Goal: Task Accomplishment & Management: Use online tool/utility

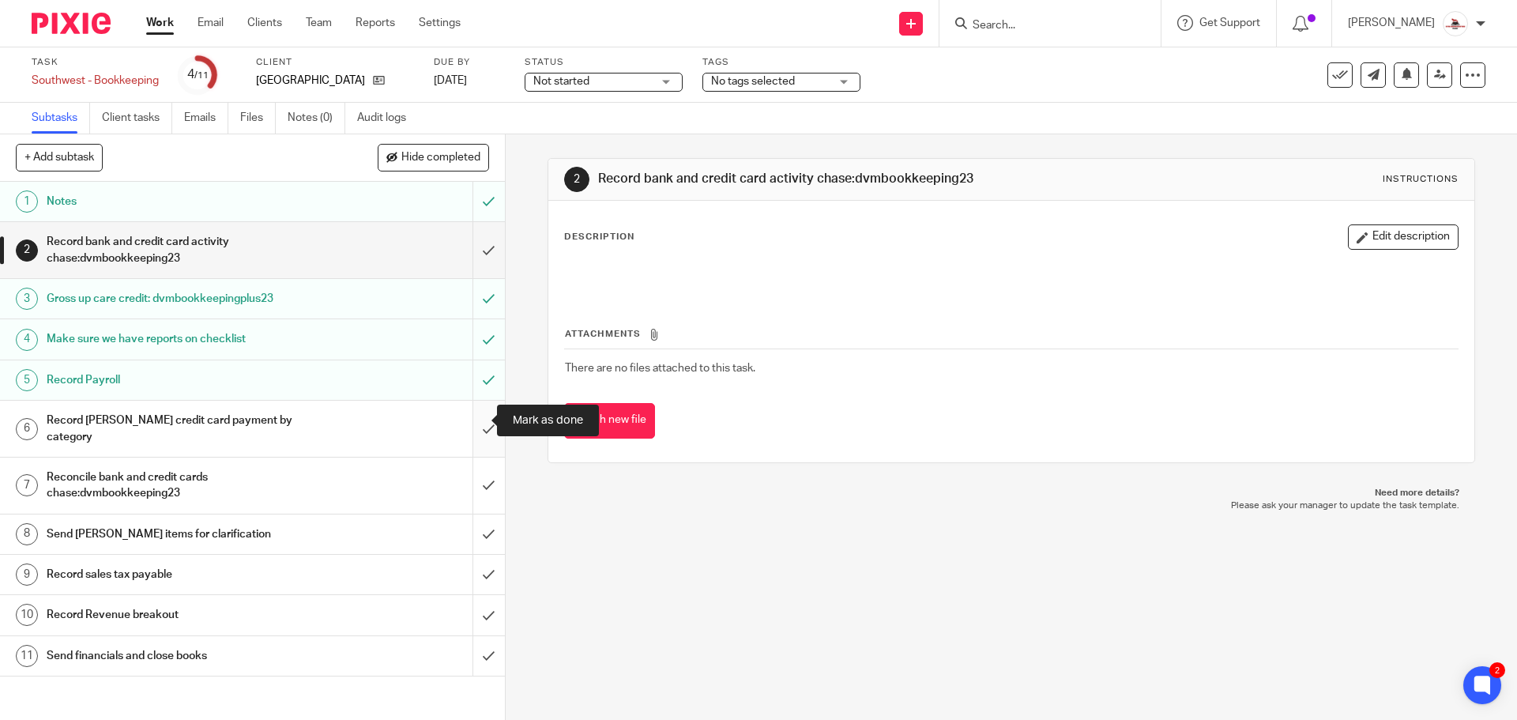
click at [468, 419] on input "submit" at bounding box center [252, 428] width 505 height 56
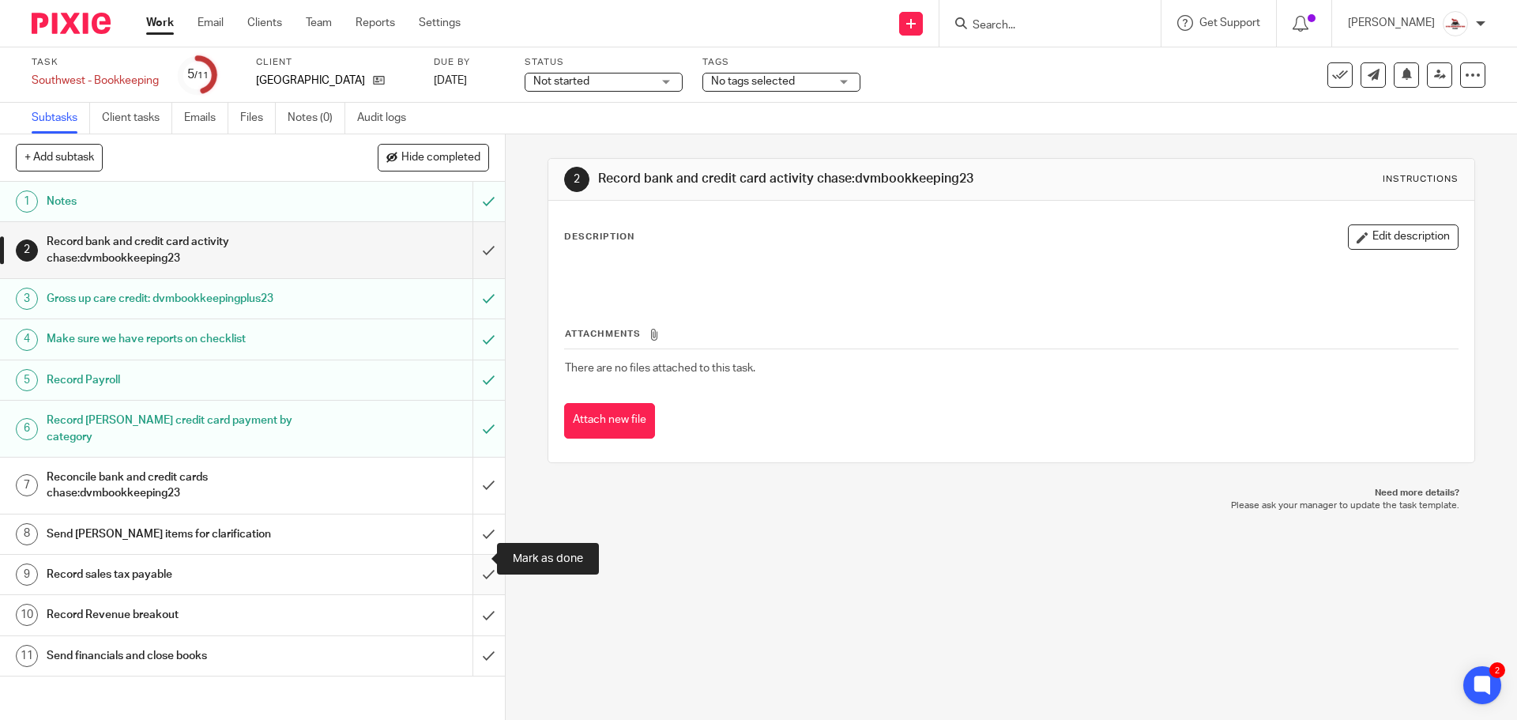
click at [468, 561] on input "submit" at bounding box center [252, 573] width 505 height 39
click at [398, 522] on div "Send [PERSON_NAME] items for clarification" at bounding box center [252, 534] width 410 height 24
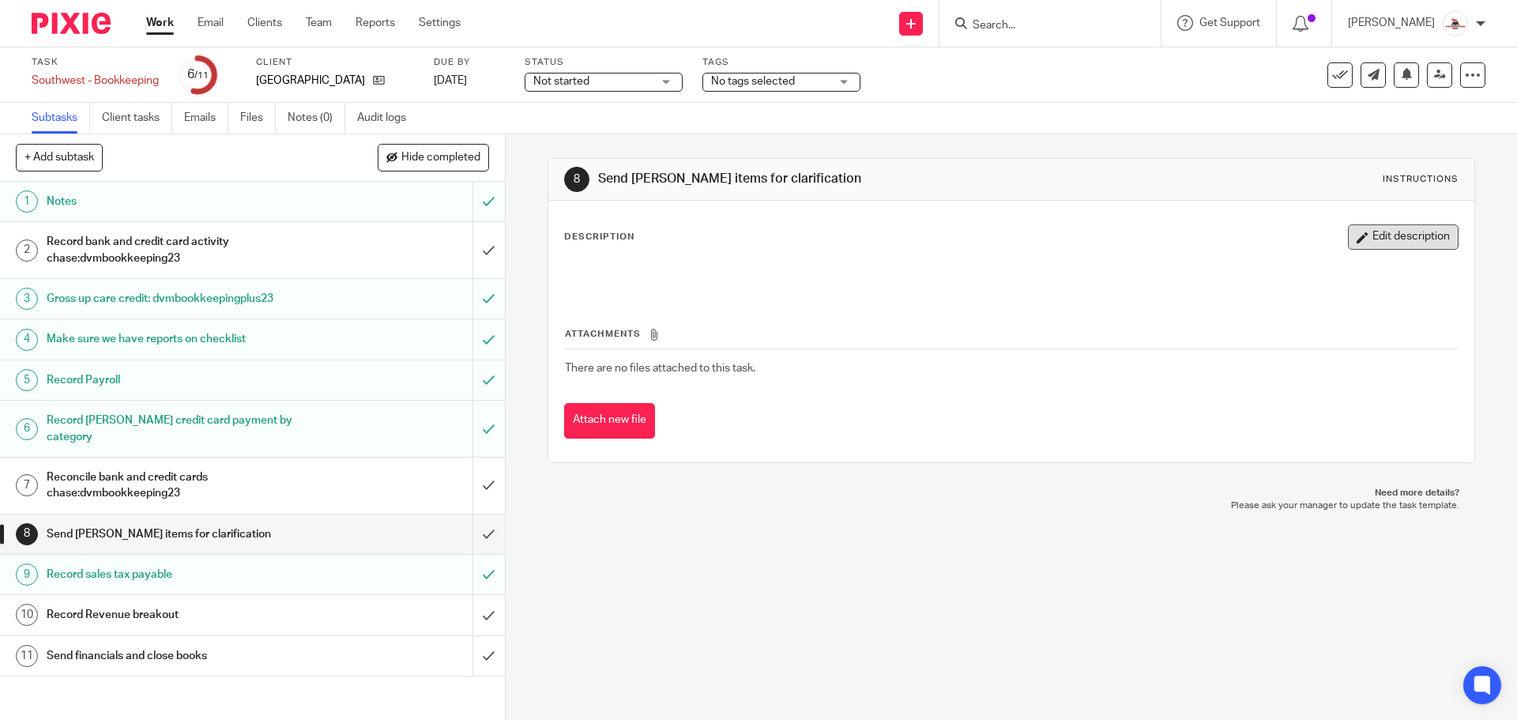
click at [1364, 235] on button "Edit description" at bounding box center [1403, 236] width 111 height 25
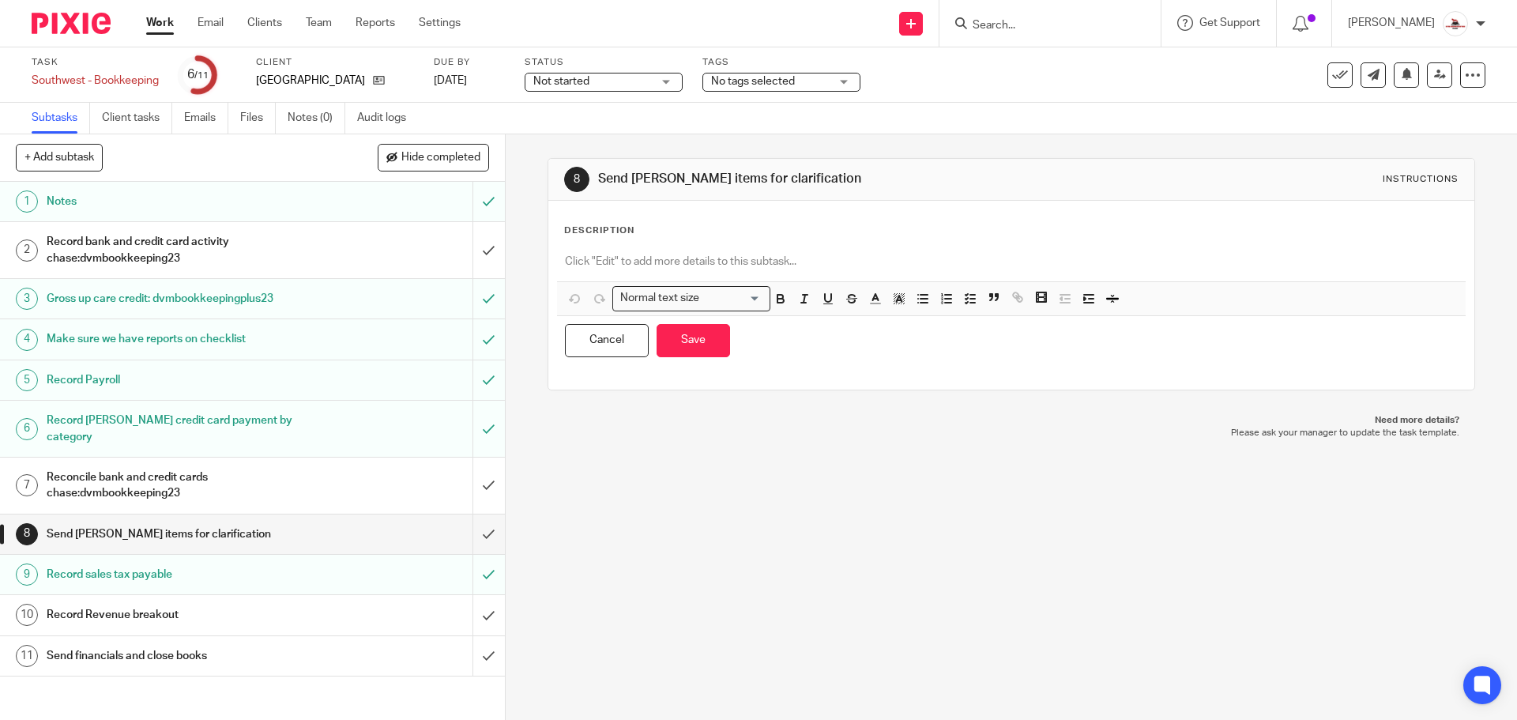
click at [684, 257] on p at bounding box center [1011, 262] width 892 height 16
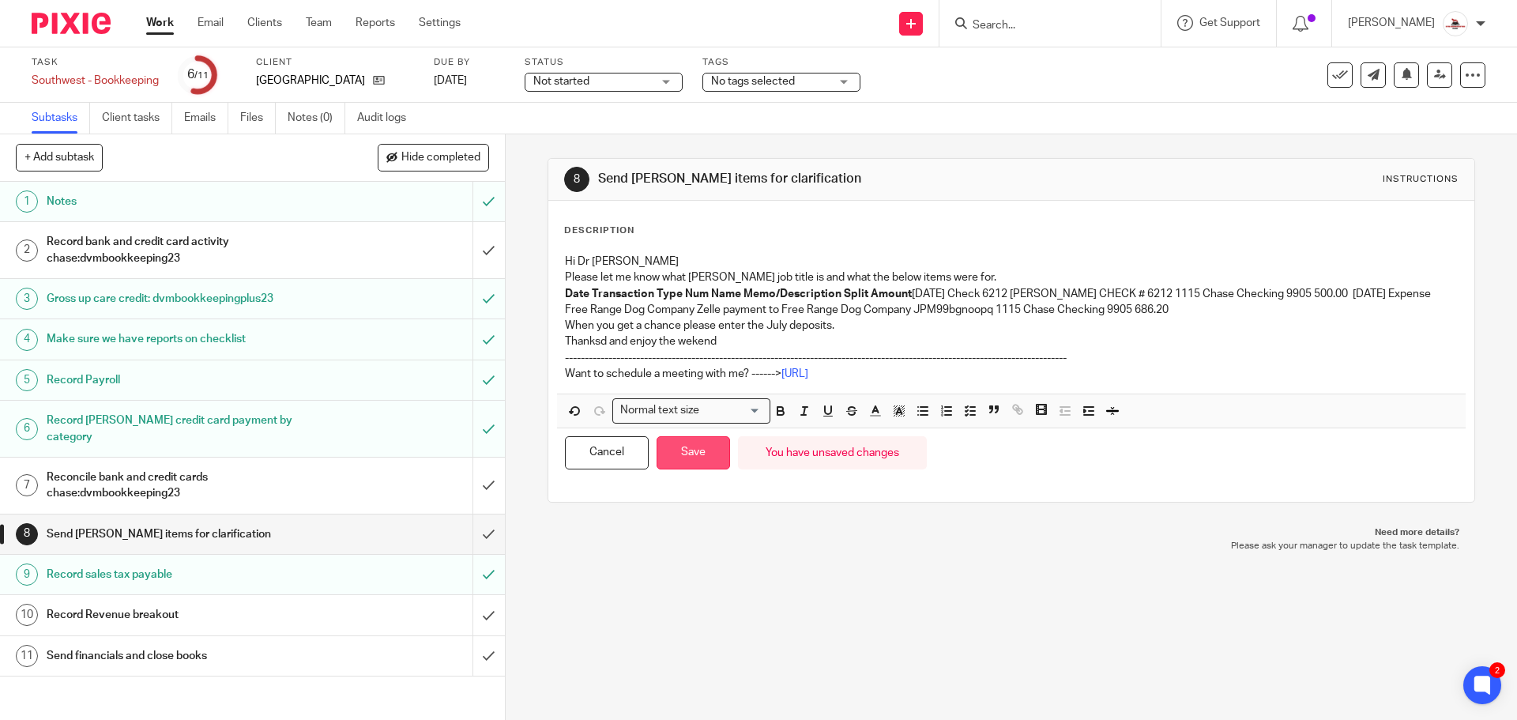
click at [670, 459] on button "Save" at bounding box center [692, 453] width 73 height 34
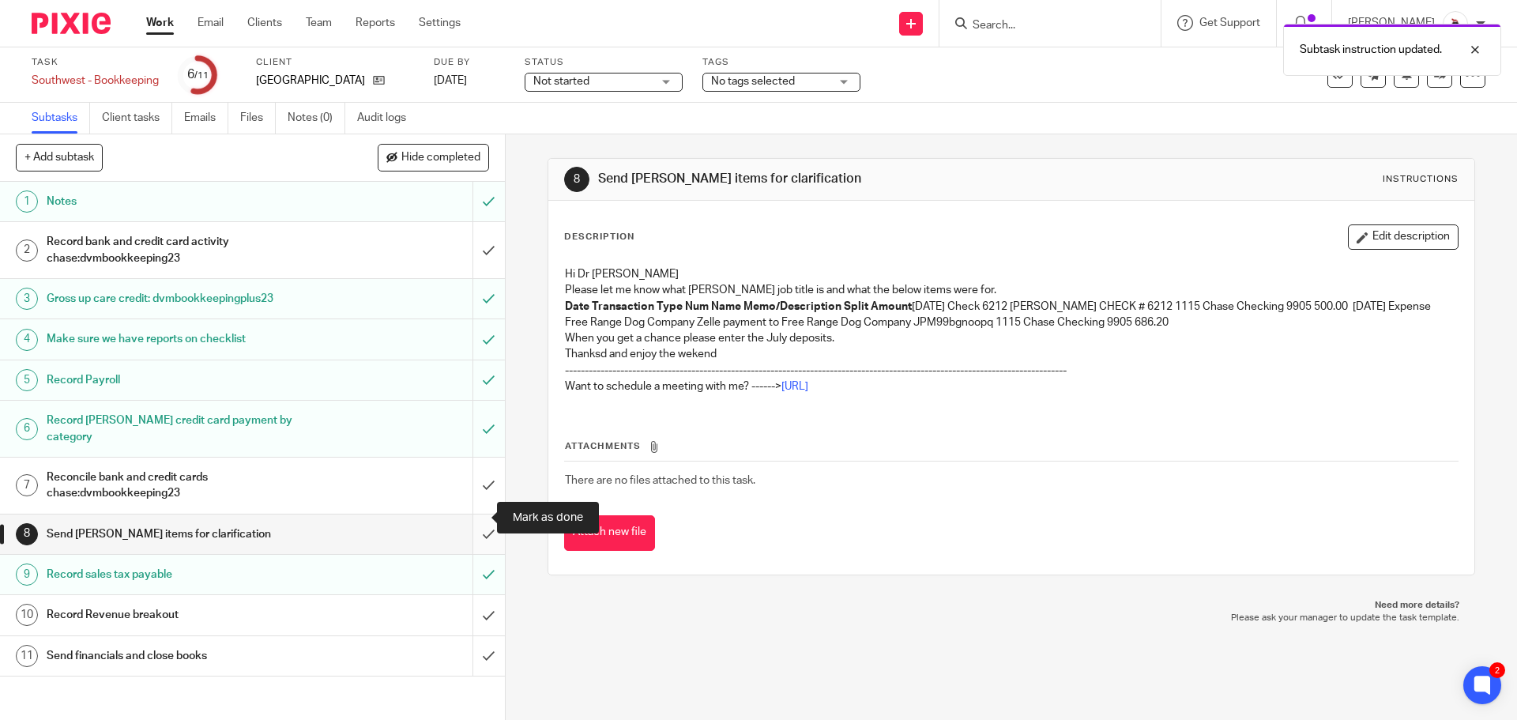
click at [479, 523] on input "submit" at bounding box center [252, 533] width 505 height 39
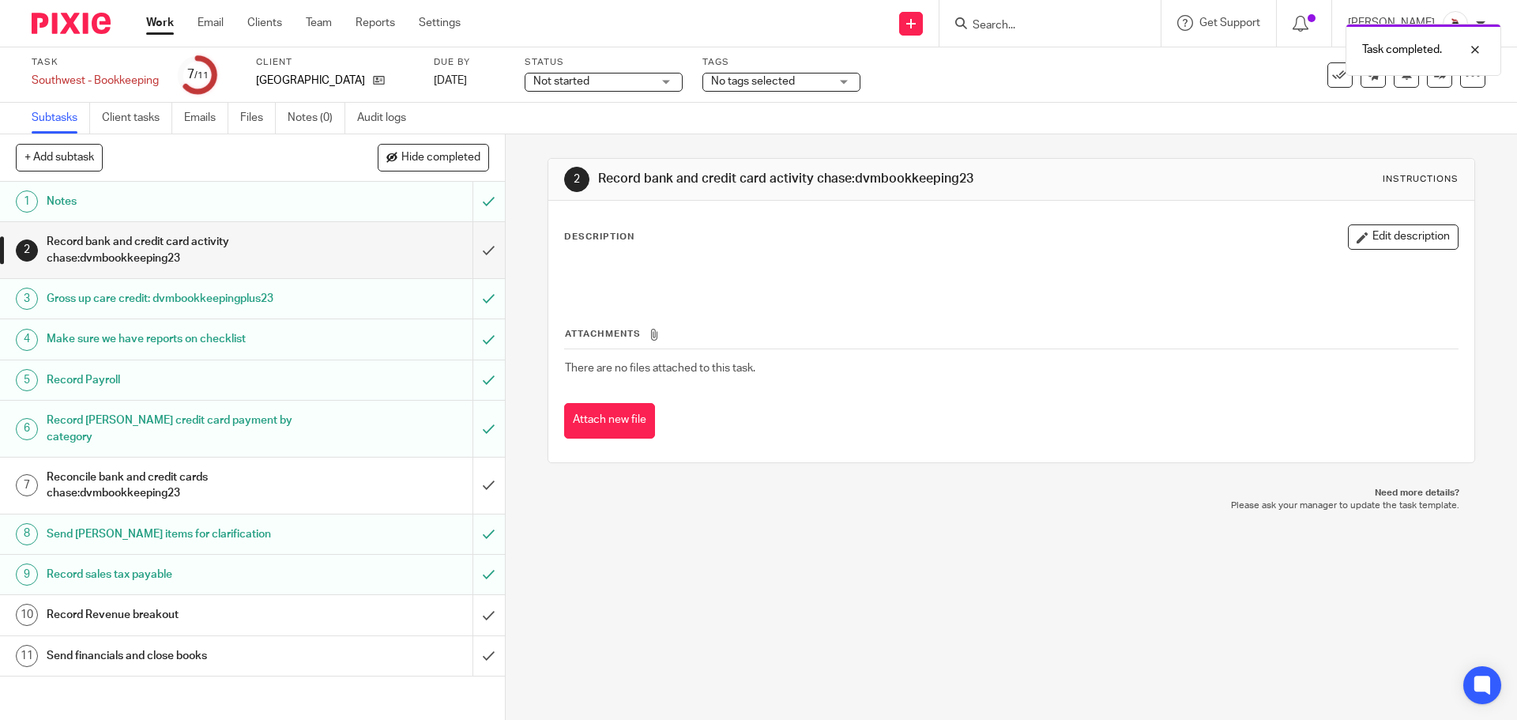
click at [165, 24] on link "Work" at bounding box center [160, 23] width 28 height 16
